Goal: Check status: Check status

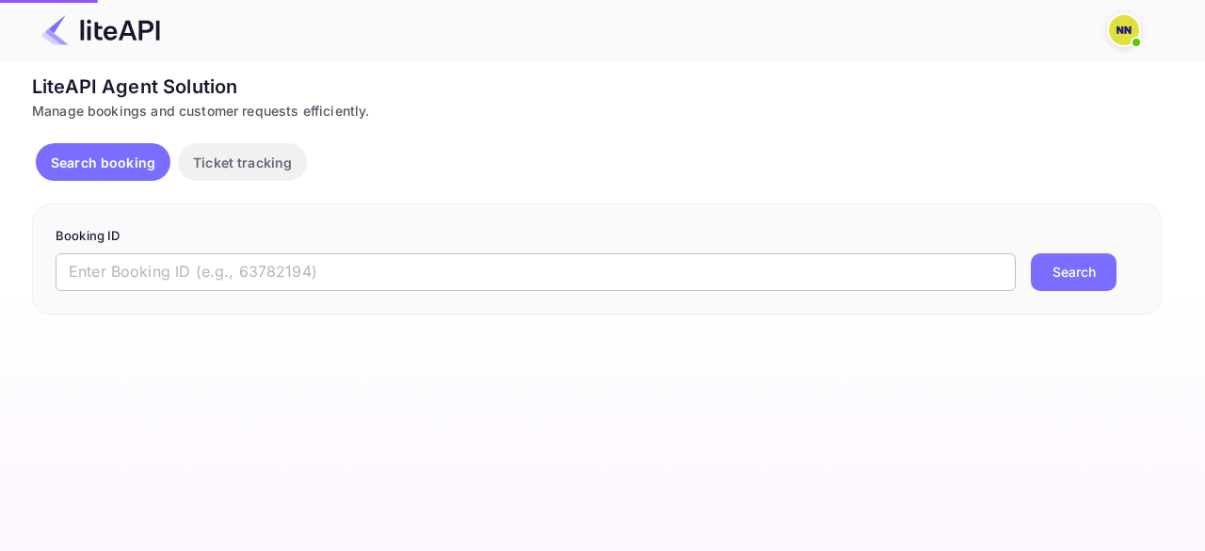
click at [152, 258] on input "text" at bounding box center [536, 272] width 960 height 38
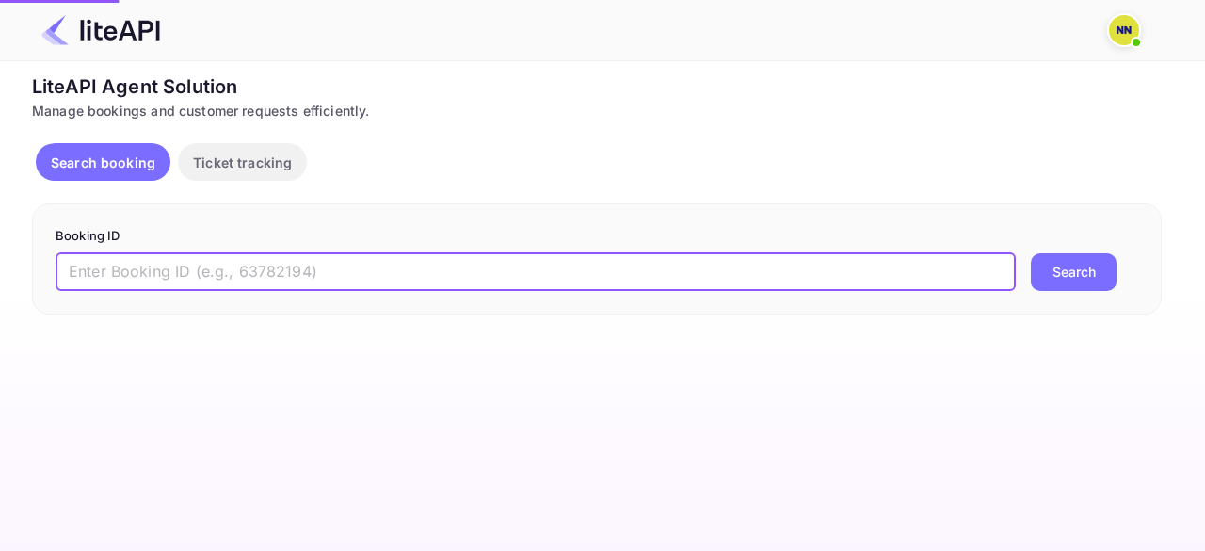
click at [149, 270] on input "text" at bounding box center [536, 272] width 960 height 38
paste input "8893970"
type input "8893970"
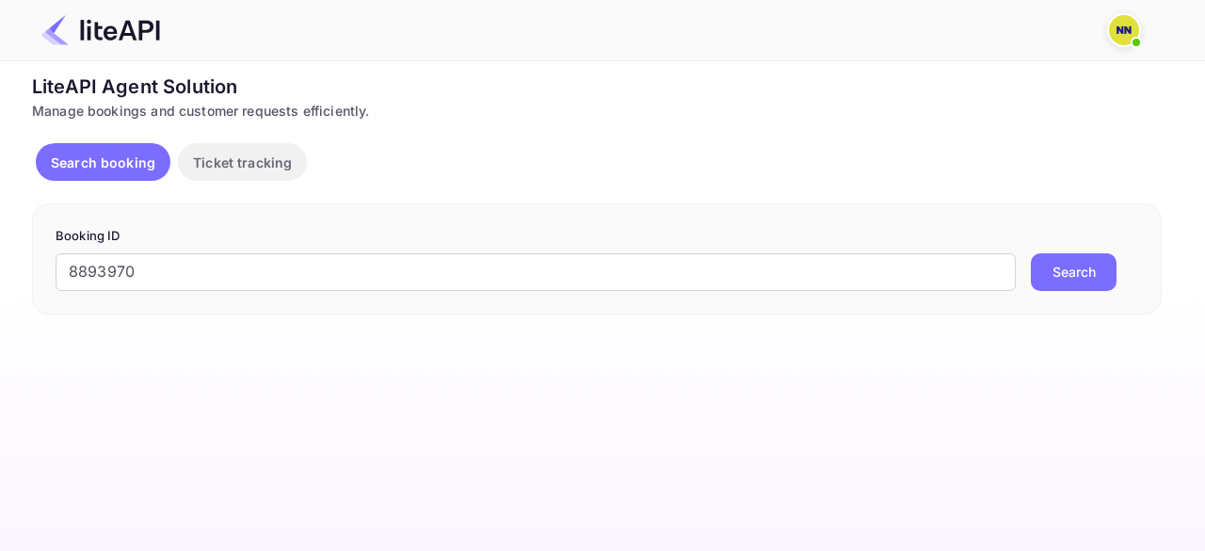
click at [1048, 276] on button "Search" at bounding box center [1073, 272] width 86 height 38
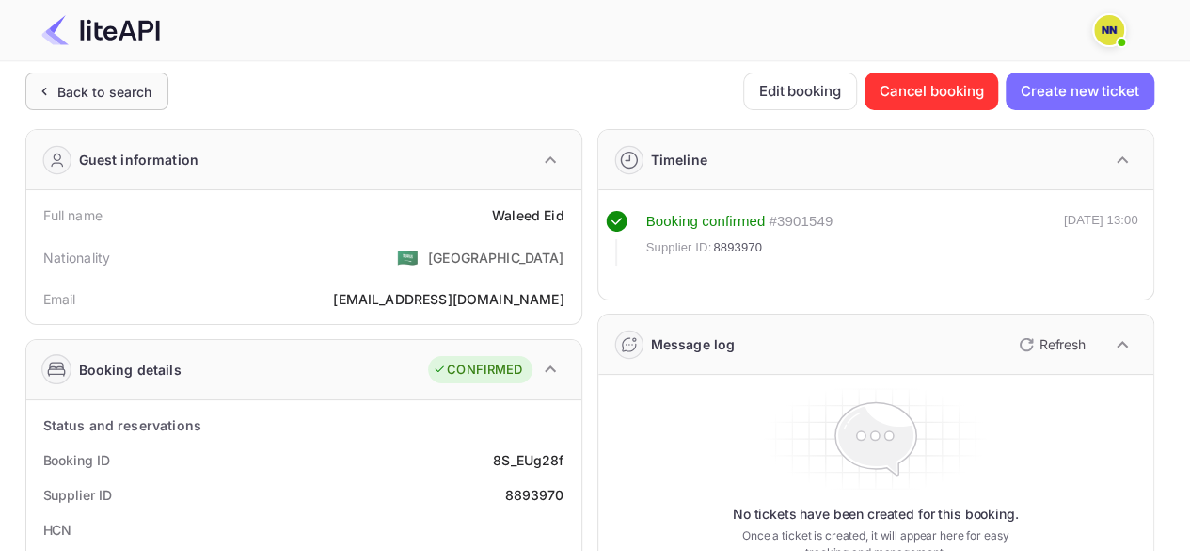
click at [70, 98] on div "Back to search" at bounding box center [104, 92] width 95 height 20
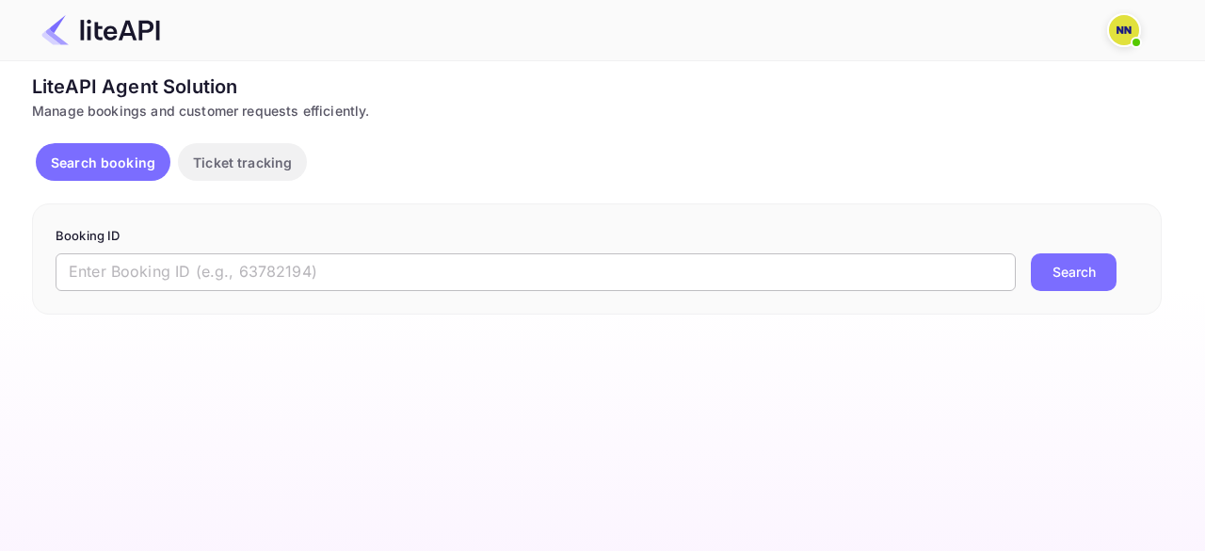
click at [167, 255] on input "text" at bounding box center [536, 272] width 960 height 38
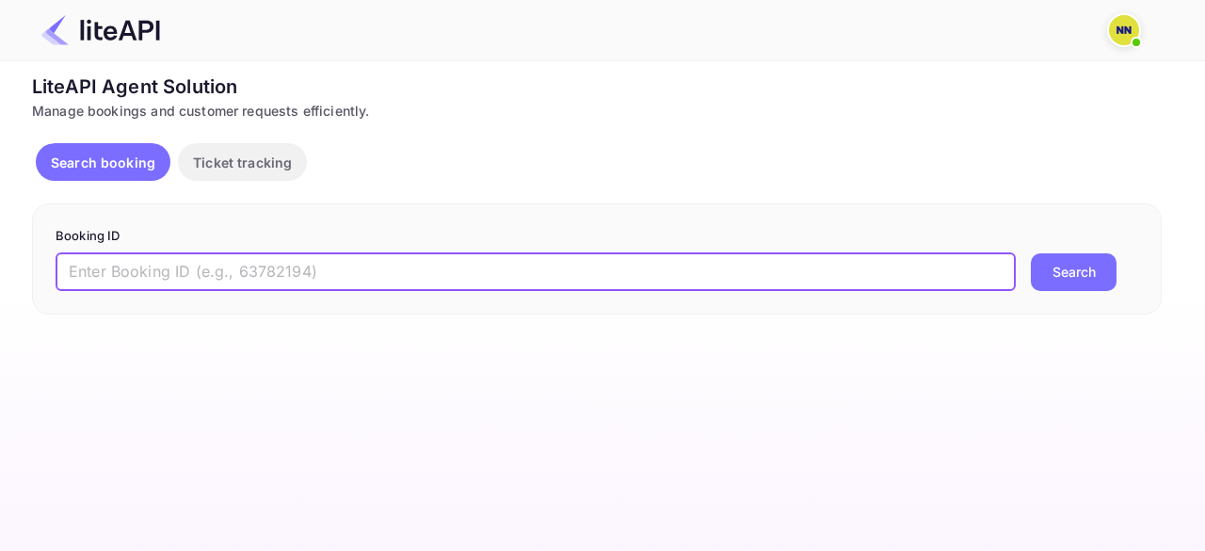
paste input "8862012"
type input "8862012"
click at [1039, 264] on button "Search" at bounding box center [1073, 272] width 86 height 38
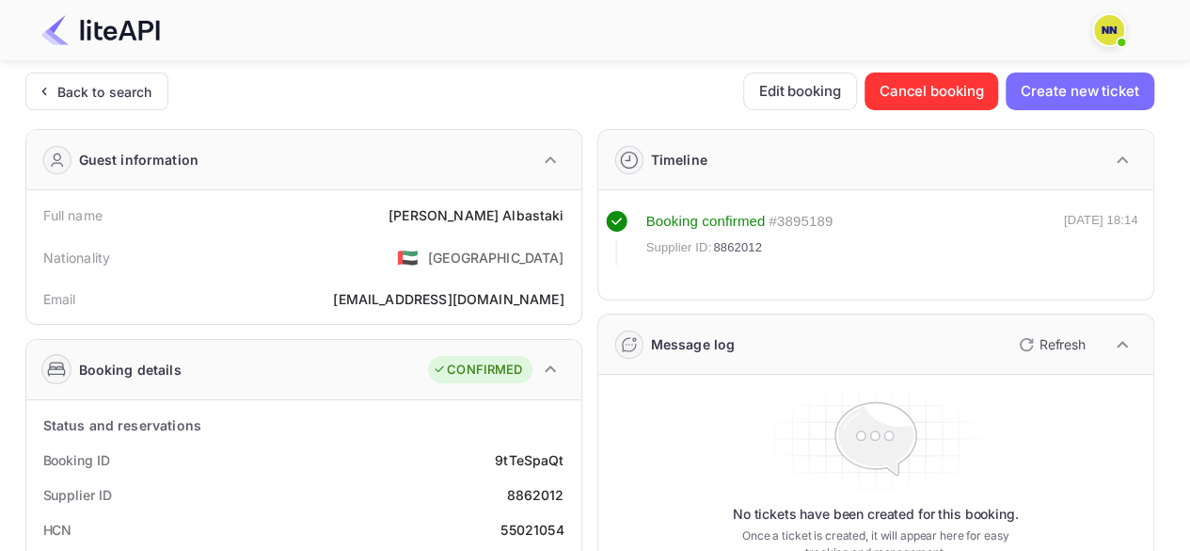
scroll to position [282, 0]
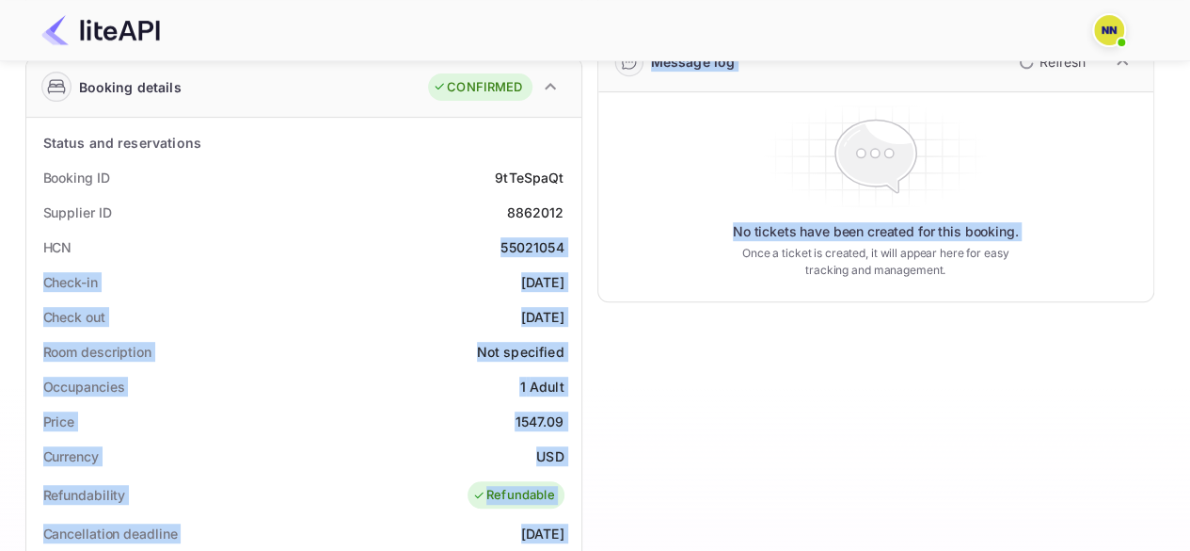
drag, startPoint x: 497, startPoint y: 244, endPoint x: 598, endPoint y: 244, distance: 100.7
click at [598, 244] on div "Guest information Full name [PERSON_NAME] Nationality 🇦🇪 [DEMOGRAPHIC_DATA] Ema…" at bounding box center [582, 448] width 1144 height 1233
click at [571, 234] on div "HCN 55021054" at bounding box center [304, 247] width 540 height 35
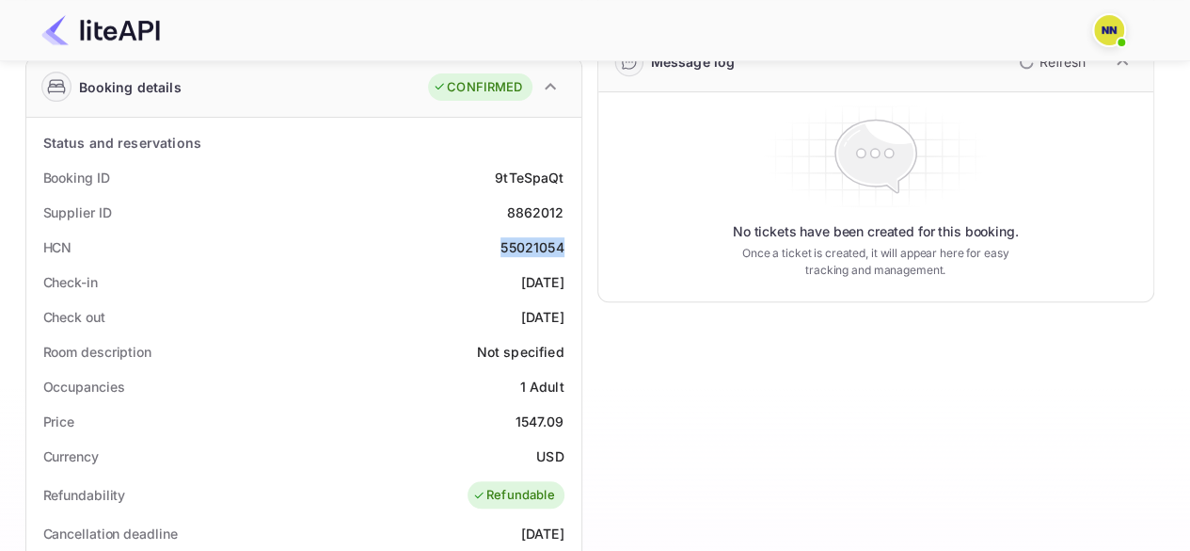
drag, startPoint x: 566, startPoint y: 247, endPoint x: 499, endPoint y: 247, distance: 66.8
click at [499, 247] on div "HCN 55021054" at bounding box center [304, 247] width 540 height 35
copy div "55021054"
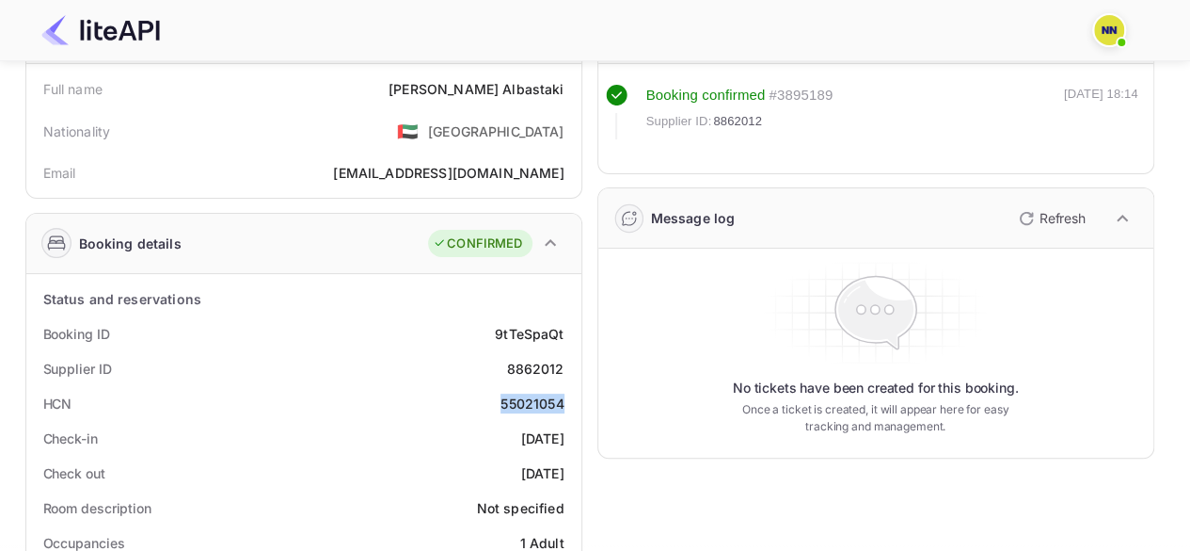
scroll to position [0, 0]
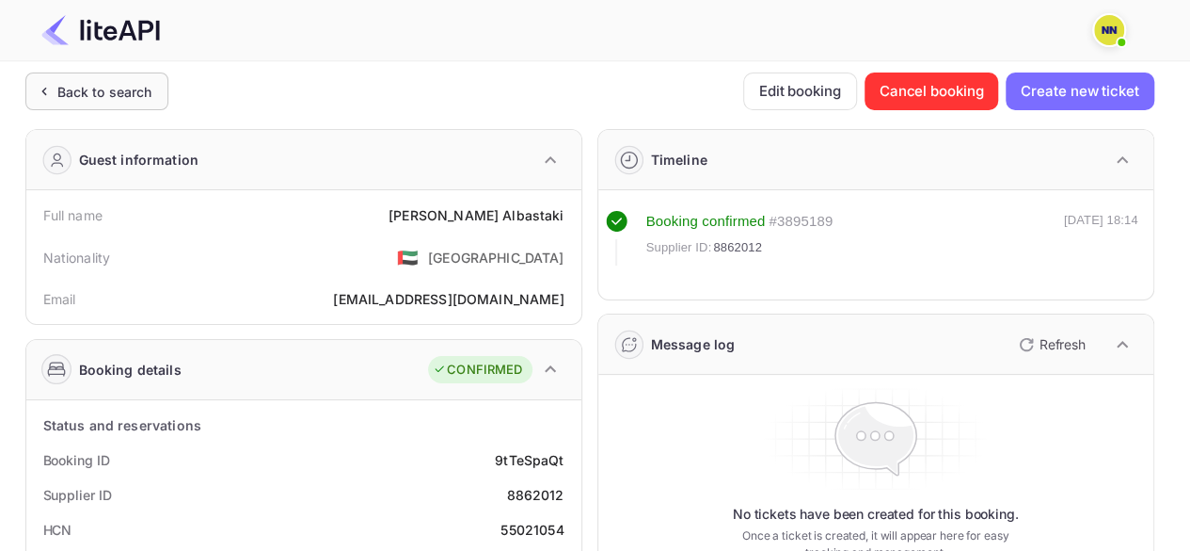
click at [85, 94] on div "Back to search" at bounding box center [104, 92] width 95 height 20
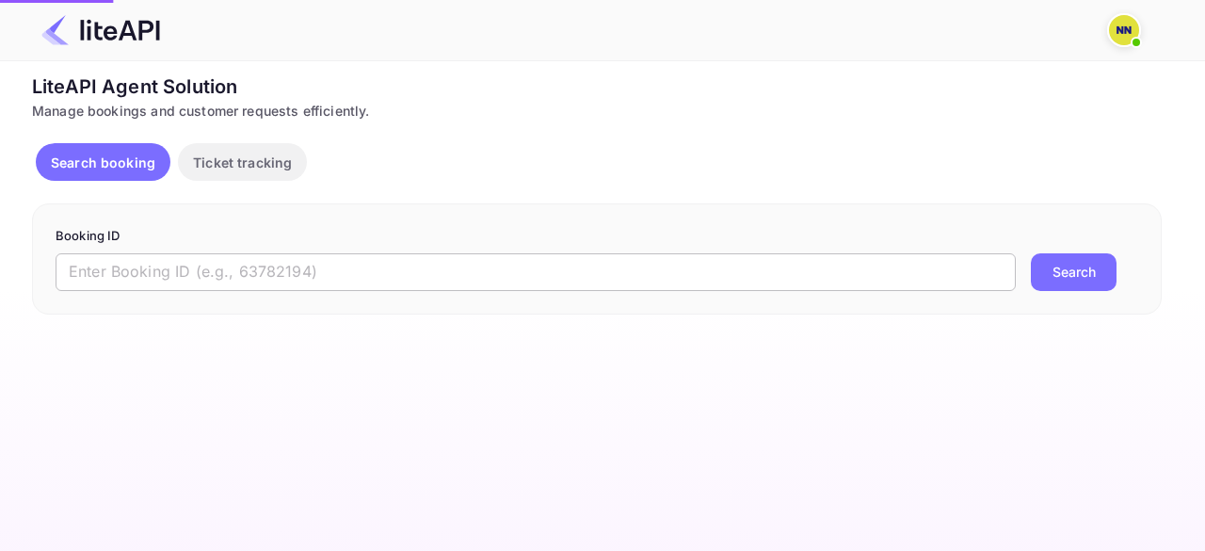
click at [179, 264] on input "text" at bounding box center [536, 272] width 960 height 38
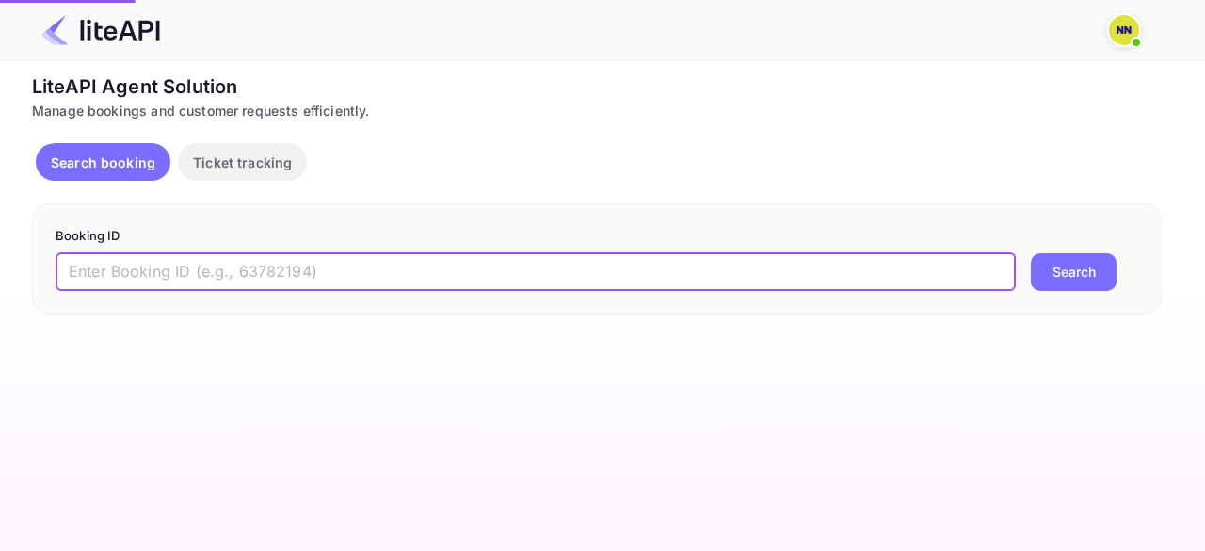
paste input "8892122"
type input "8892122"
click at [1065, 278] on button "Search" at bounding box center [1073, 272] width 86 height 38
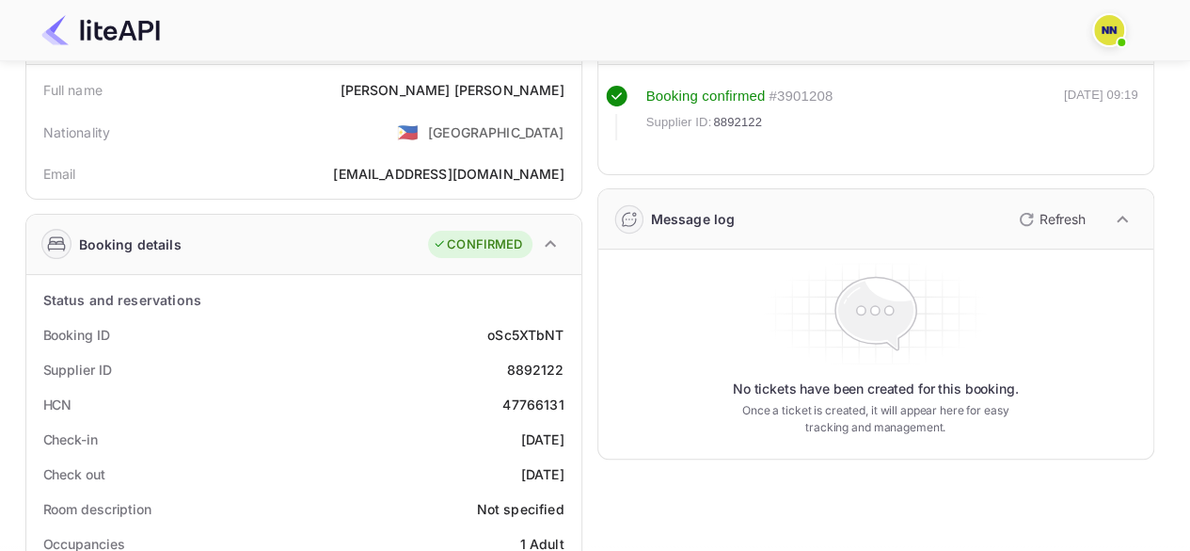
scroll to position [188, 0]
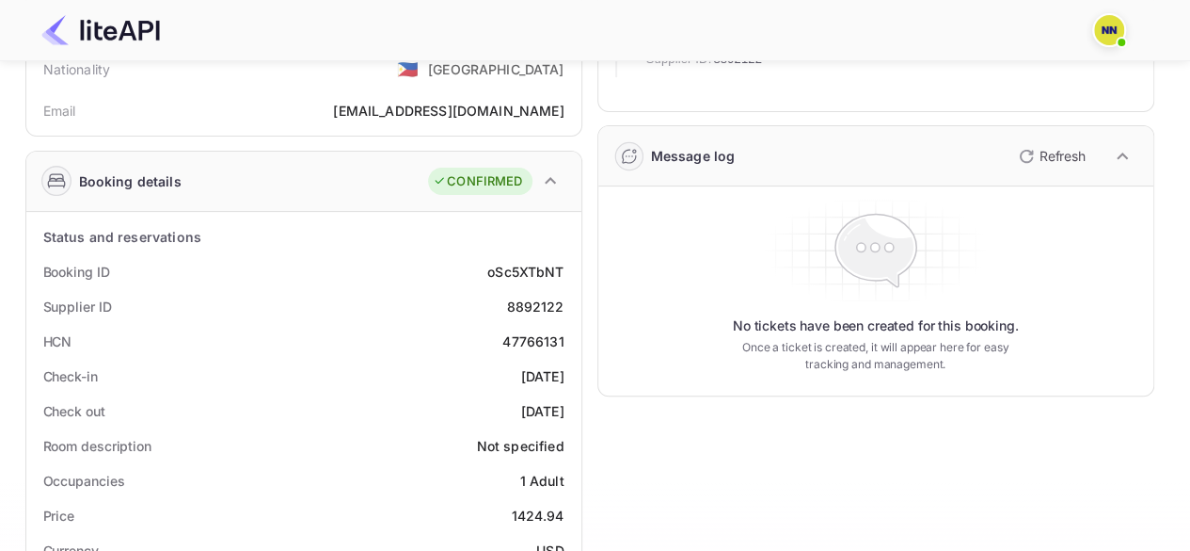
click at [540, 334] on div "47766131" at bounding box center [533, 341] width 61 height 20
copy div "47766131"
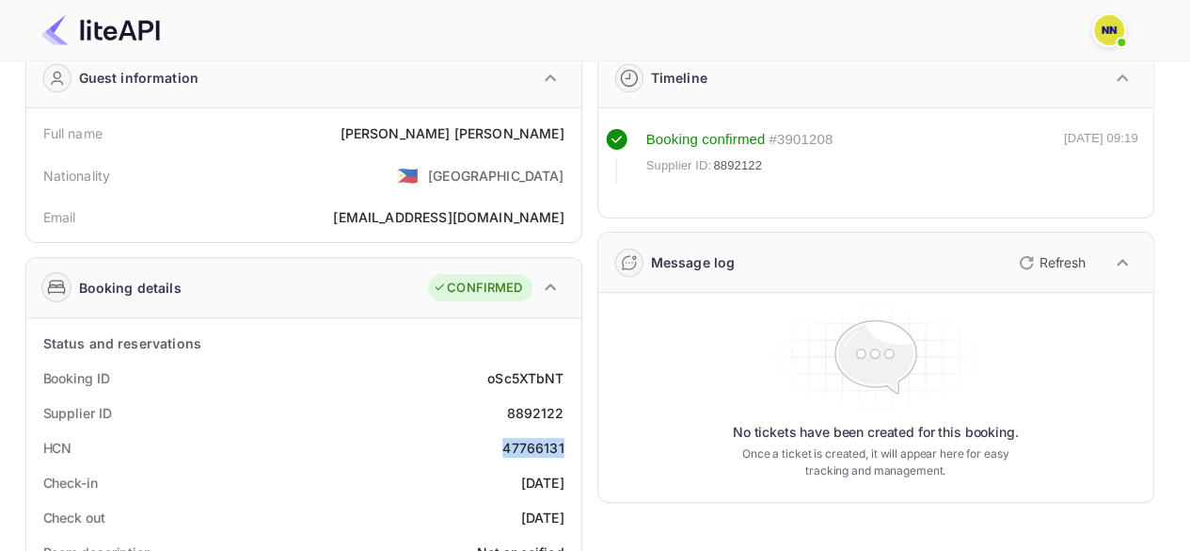
scroll to position [0, 0]
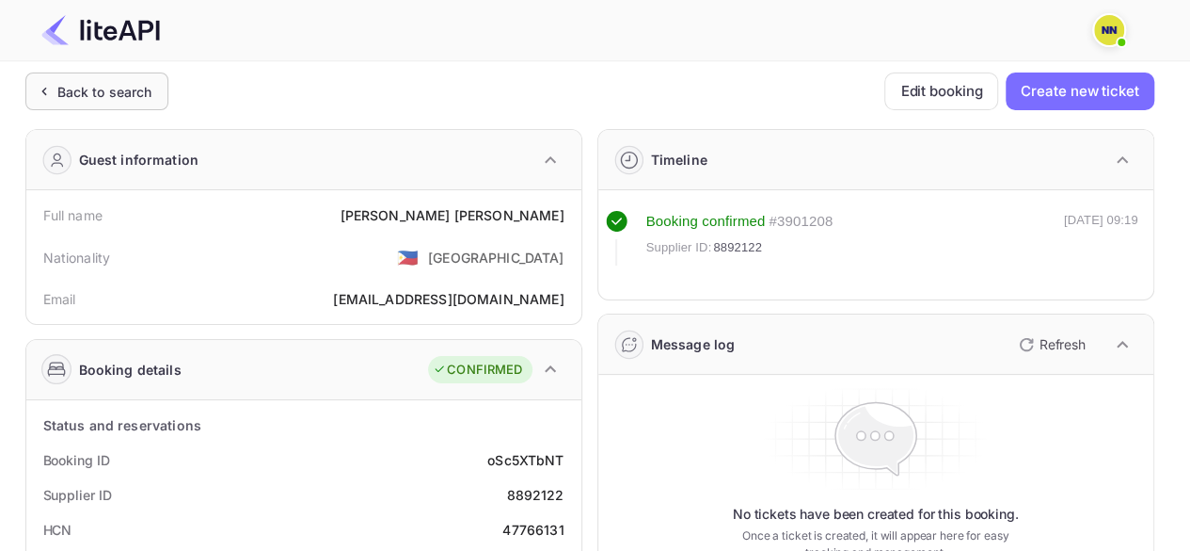
click at [139, 90] on div "Back to search" at bounding box center [104, 92] width 95 height 20
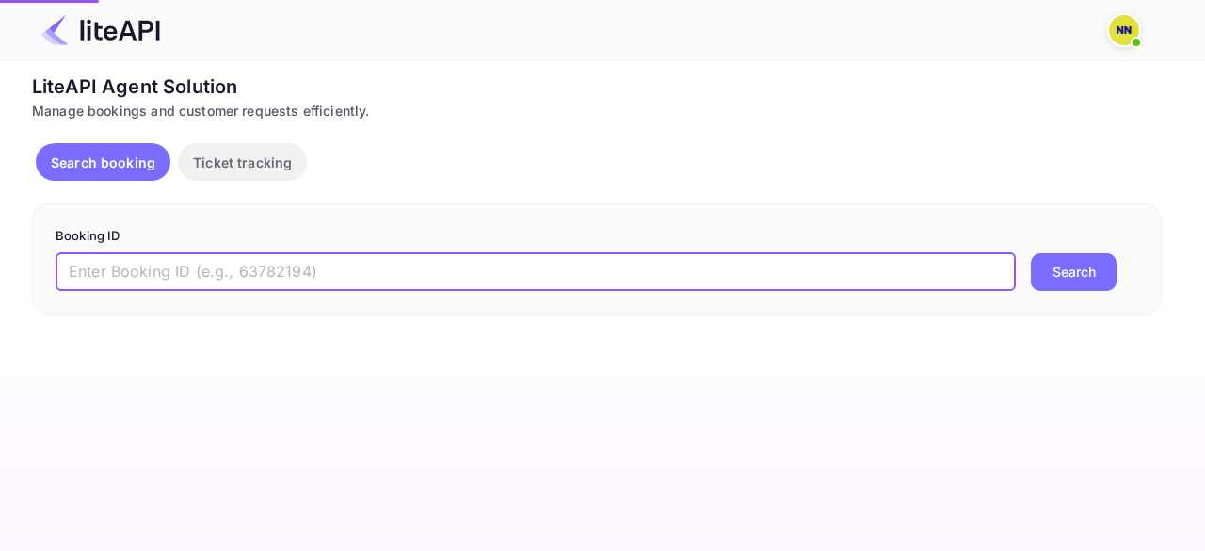
click at [148, 268] on input "text" at bounding box center [536, 272] width 960 height 38
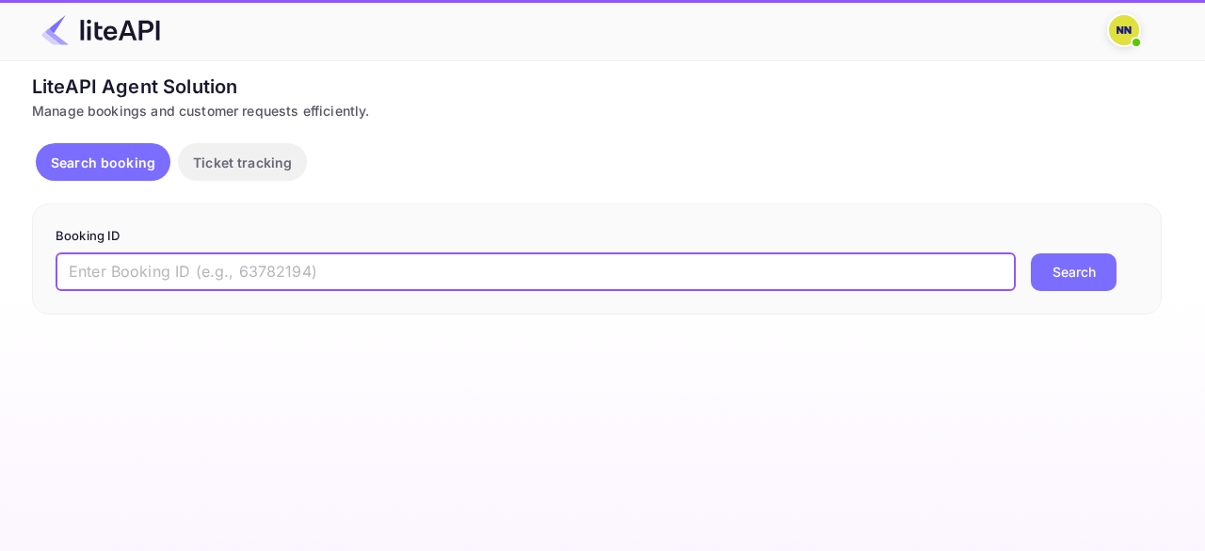
paste input "8890641"
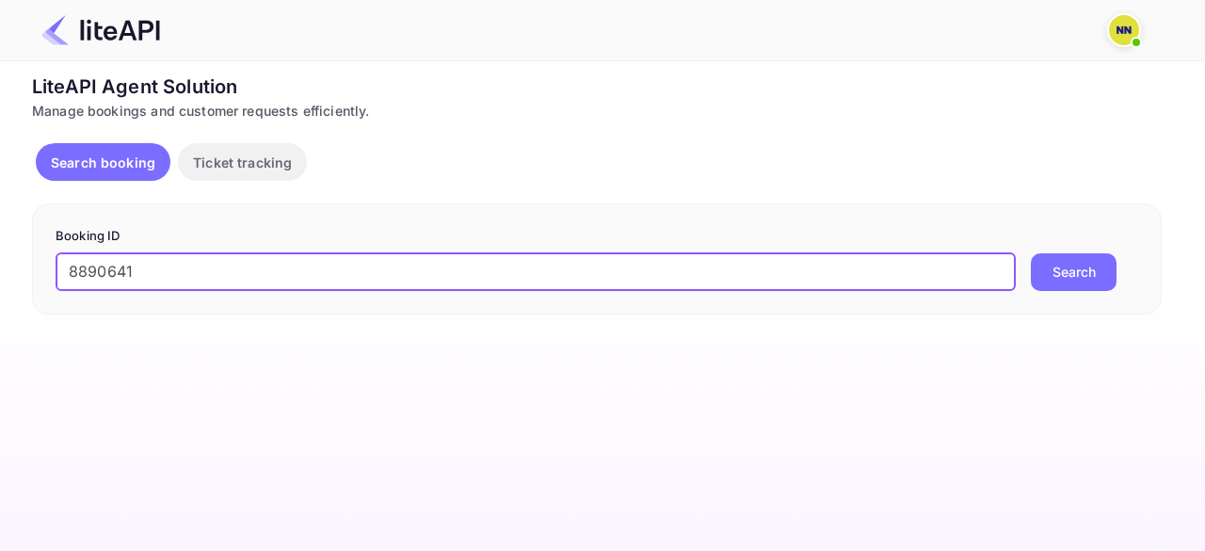
type input "8890641"
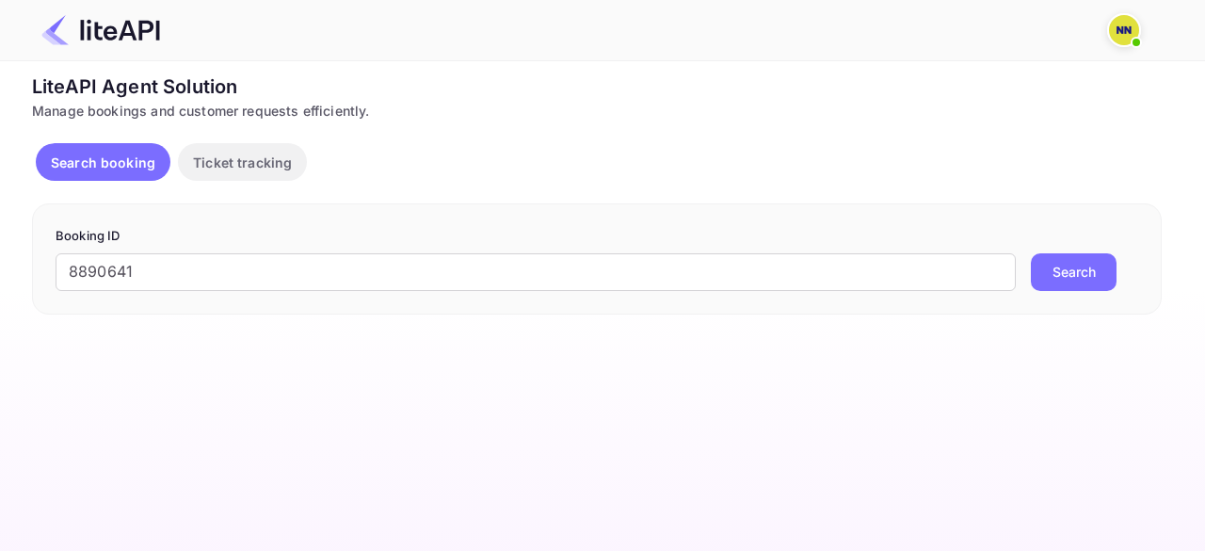
click at [1045, 269] on button "Search" at bounding box center [1073, 272] width 86 height 38
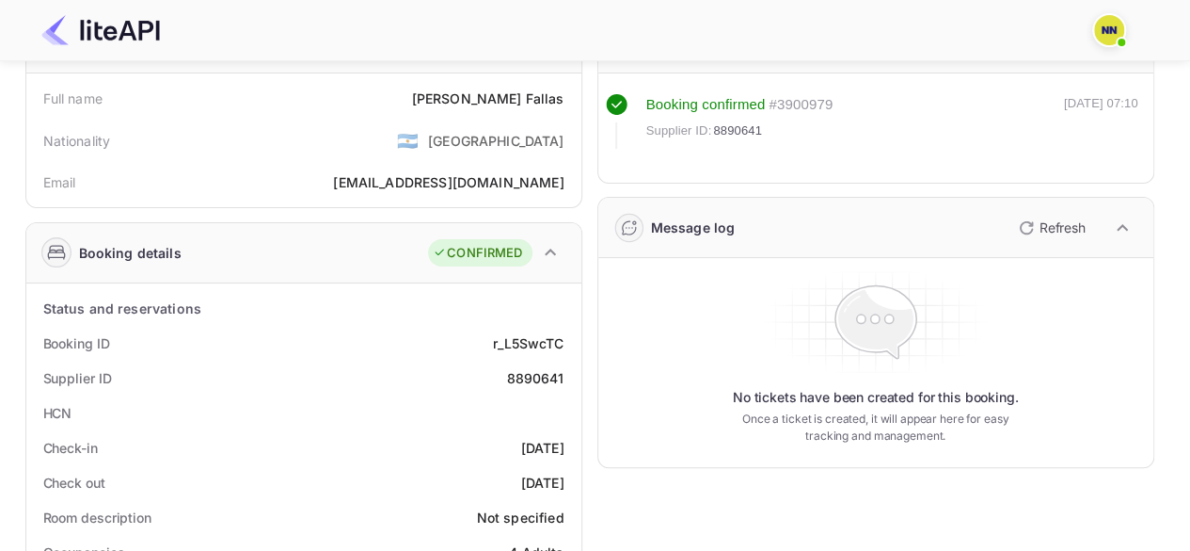
scroll to position [188, 0]
